Goal: Task Accomplishment & Management: Use online tool/utility

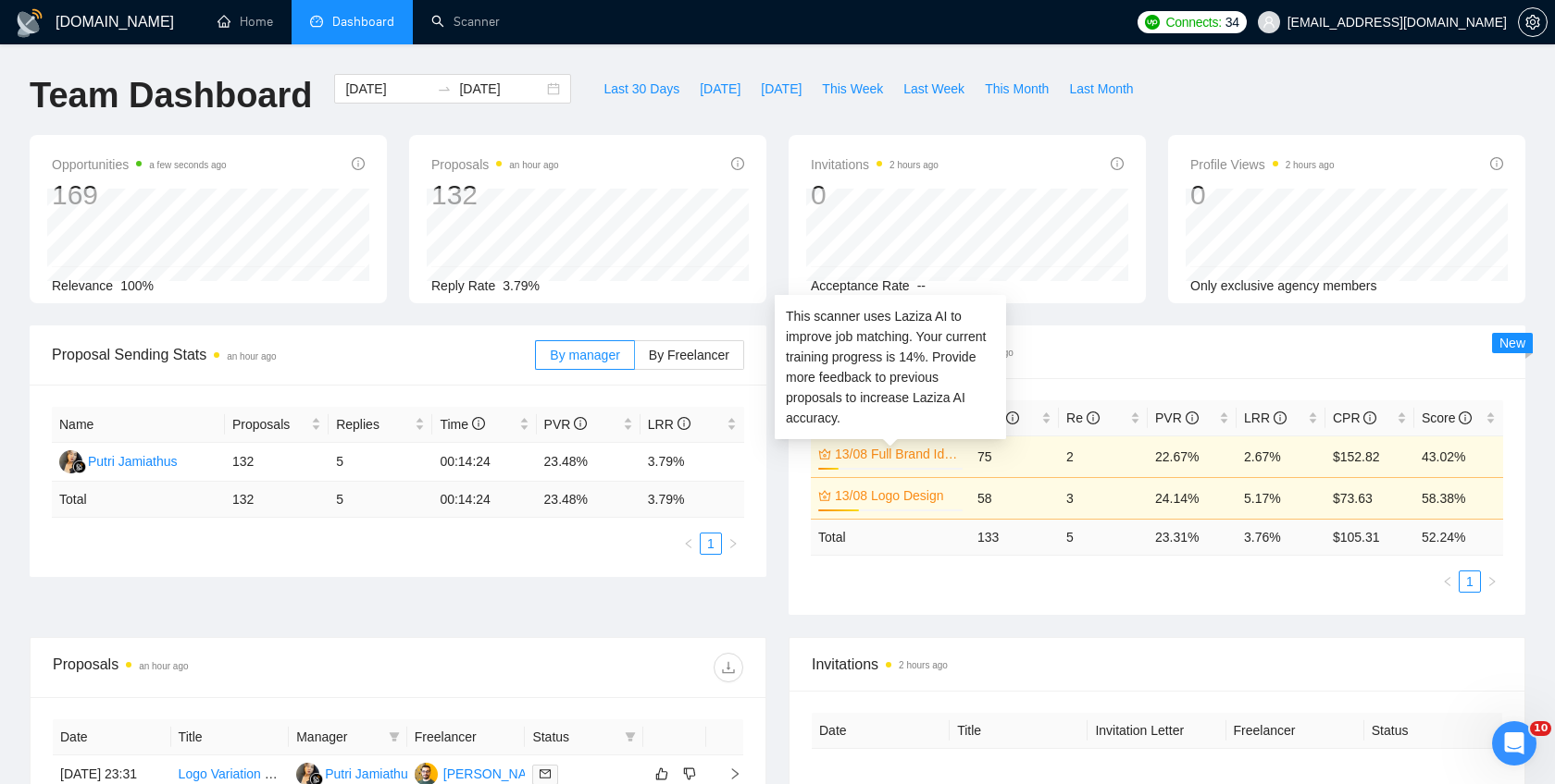
click at [892, 460] on link "13/08 Full Brand Identity" at bounding box center [896, 453] width 124 height 20
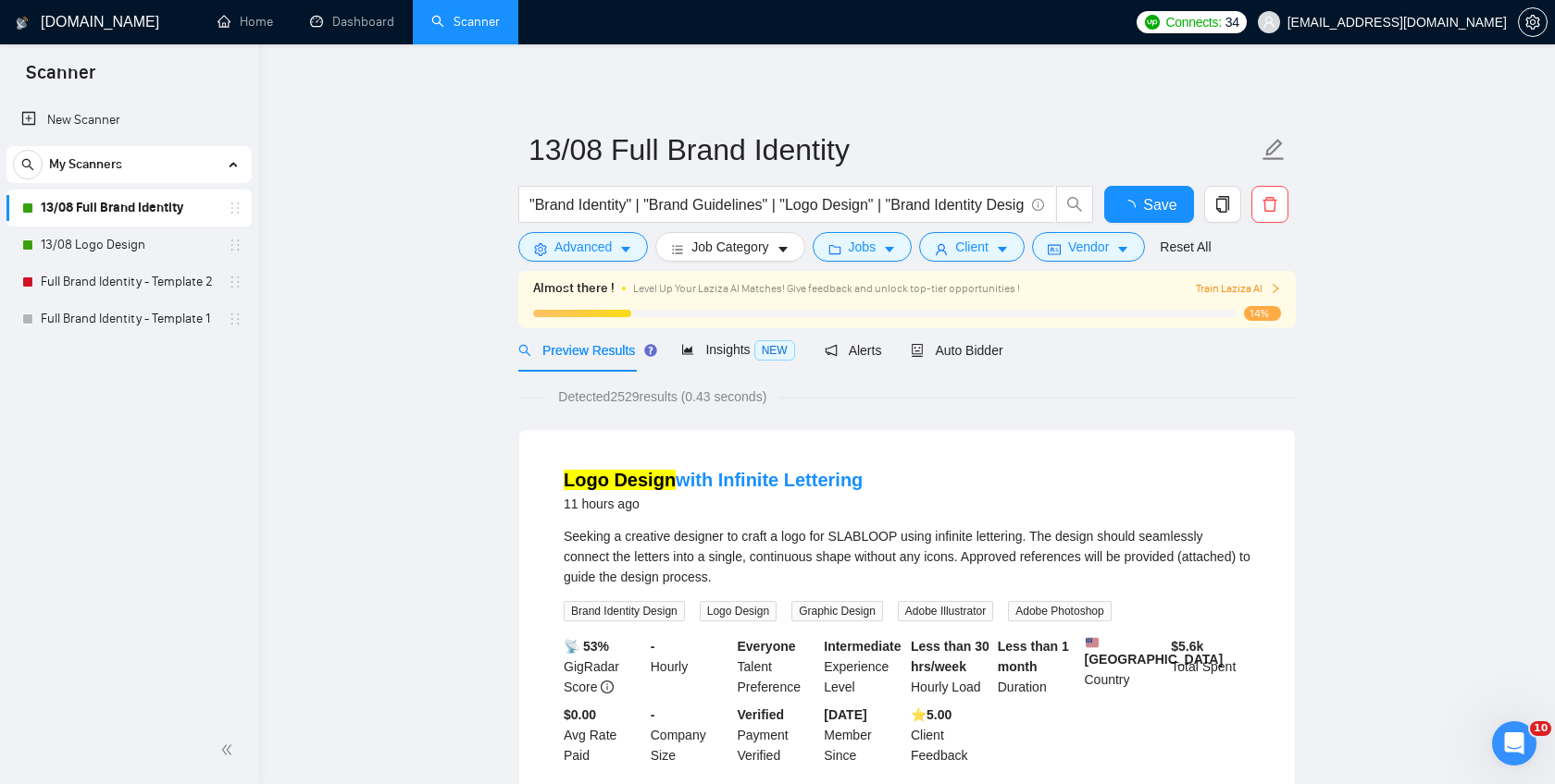
click at [1250, 288] on span "Train Laziza AI" at bounding box center [1238, 289] width 86 height 17
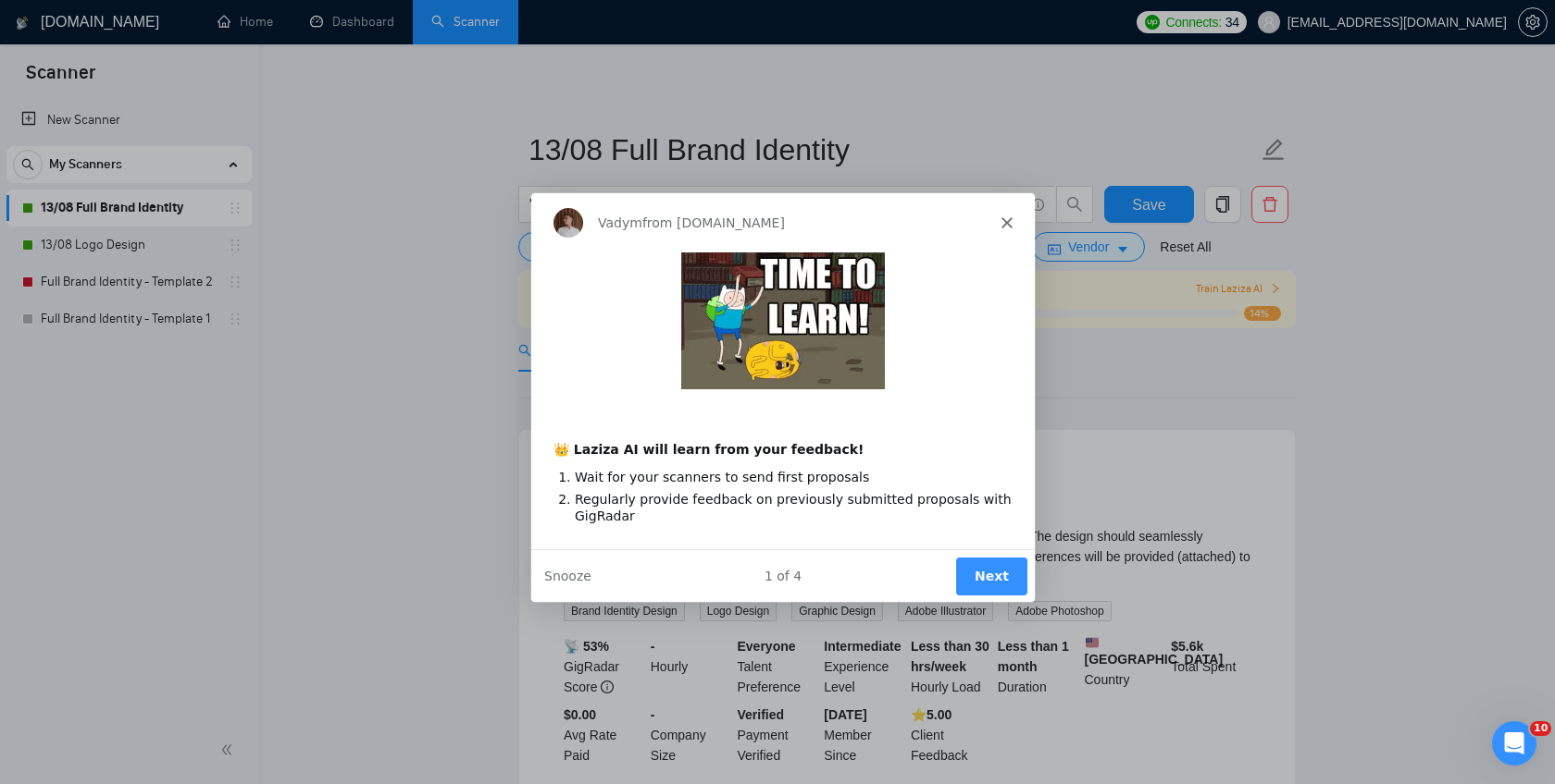
click at [942, 334] on div "Intercom messenger" at bounding box center [782, 319] width 504 height 137
click at [1004, 225] on icon "Close" at bounding box center [1006, 221] width 12 height 12
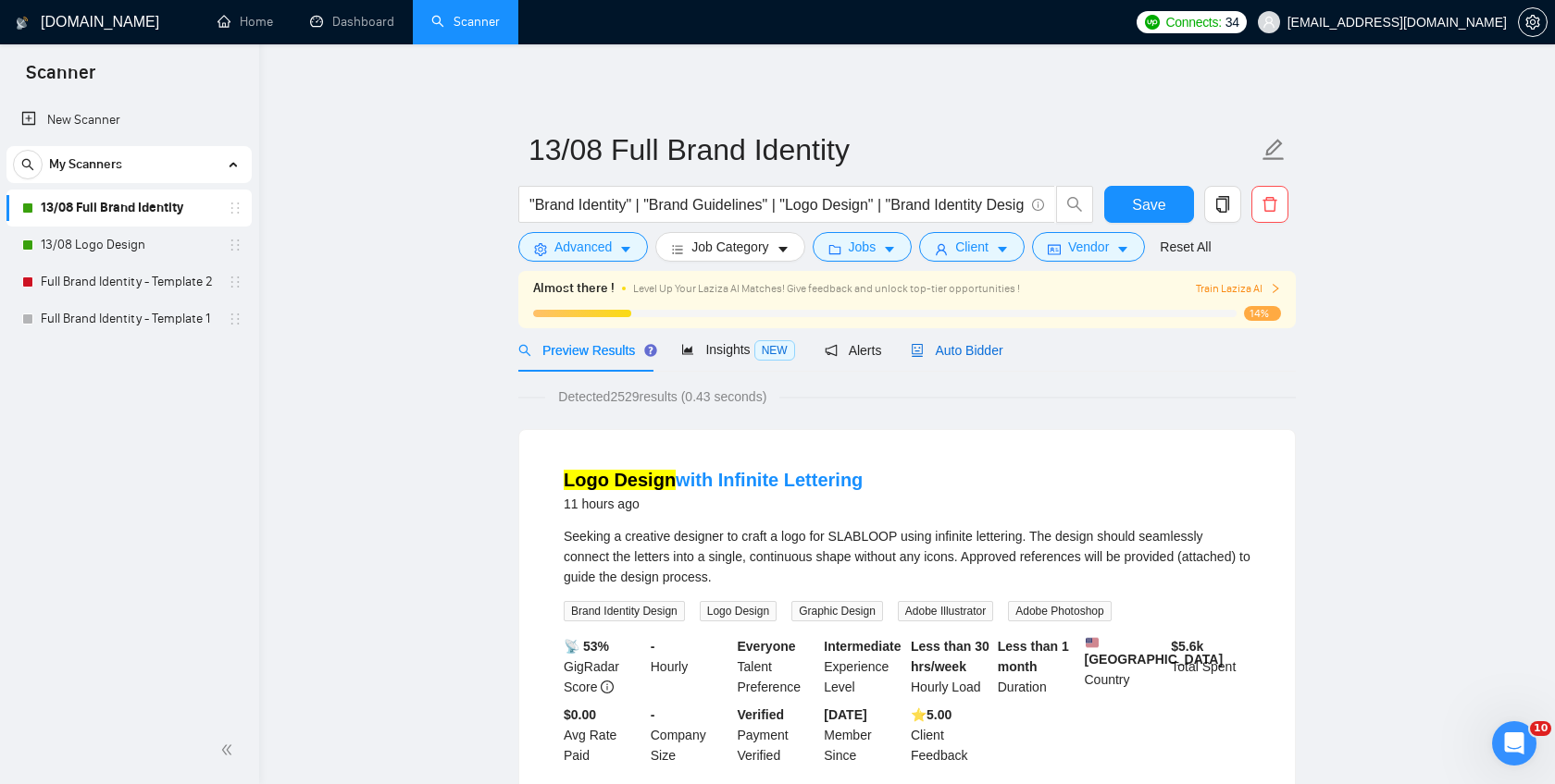
click at [972, 357] on span "Auto Bidder" at bounding box center [955, 350] width 91 height 14
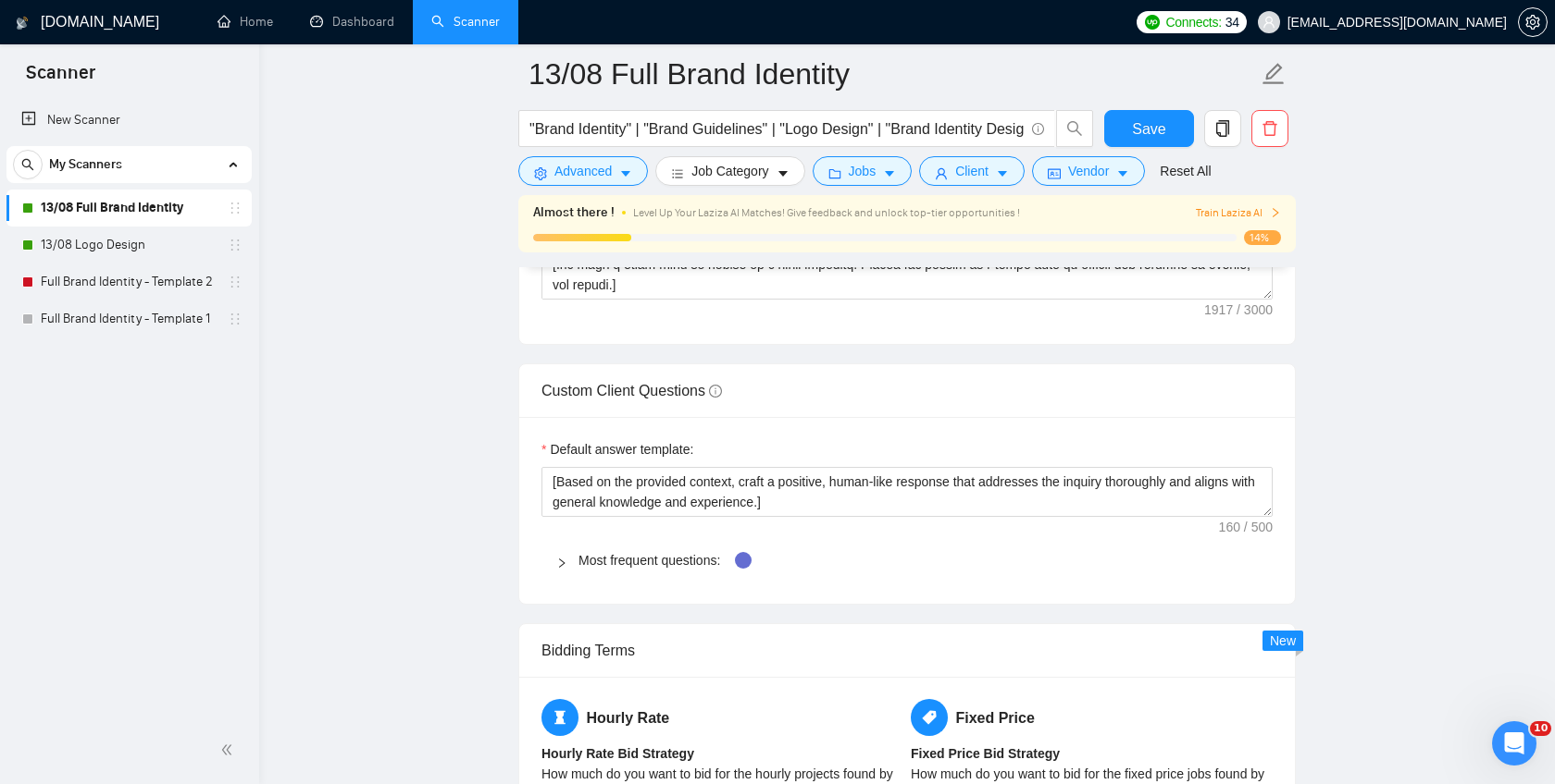
scroll to position [2551, 0]
